Goal: Task Accomplishment & Management: Manage account settings

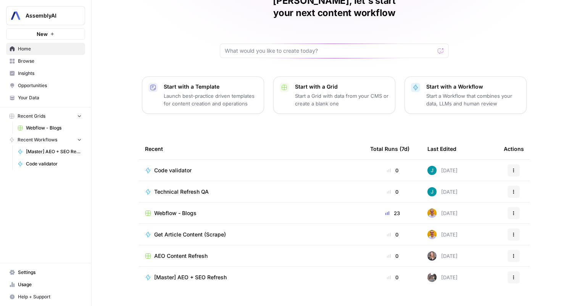
scroll to position [45, 0]
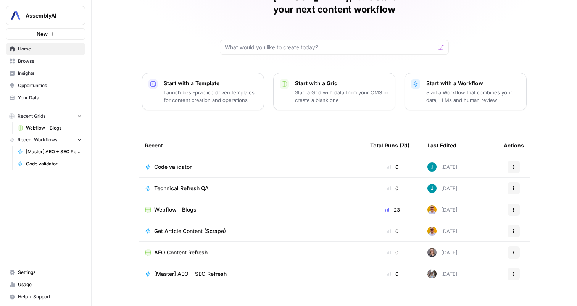
click at [184, 206] on span "Webflow - Blogs" at bounding box center [175, 210] width 42 height 8
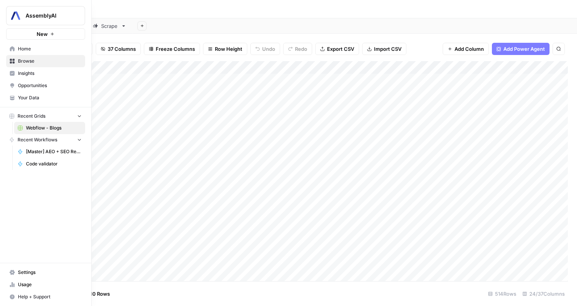
click at [33, 268] on link "Settings" at bounding box center [45, 272] width 79 height 12
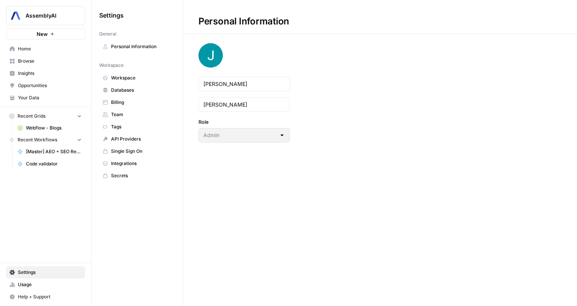
click at [145, 50] on link "Personal Information" at bounding box center [137, 46] width 76 height 12
click at [131, 114] on span "Team" at bounding box center [141, 114] width 61 height 7
